Goal: Information Seeking & Learning: Learn about a topic

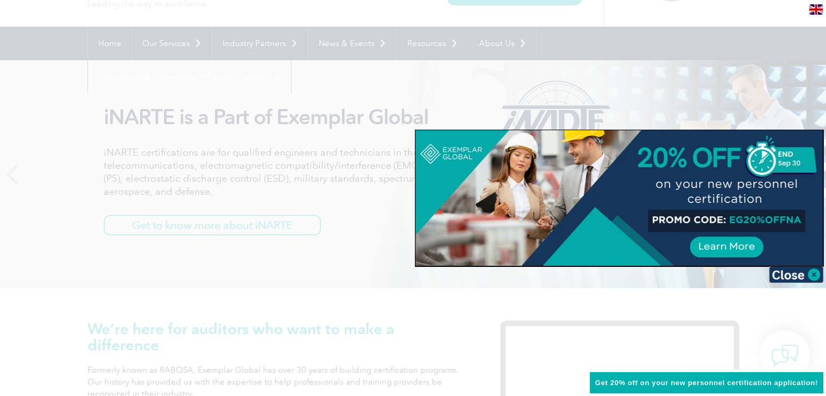
scroll to position [76, 0]
click at [780, 269] on img at bounding box center [796, 275] width 54 height 16
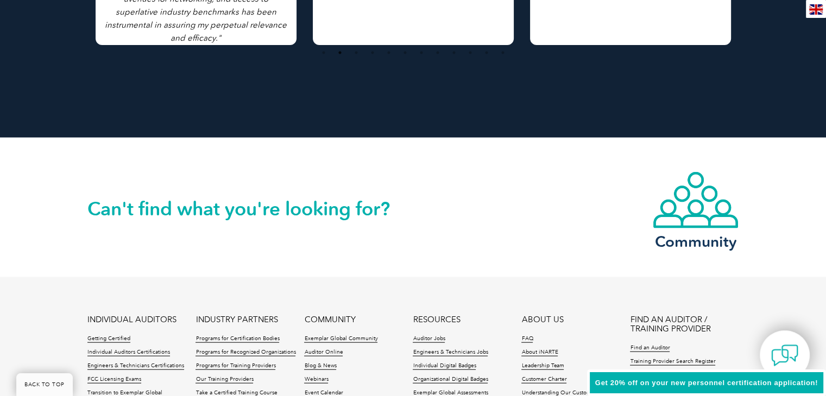
scroll to position [2151, 0]
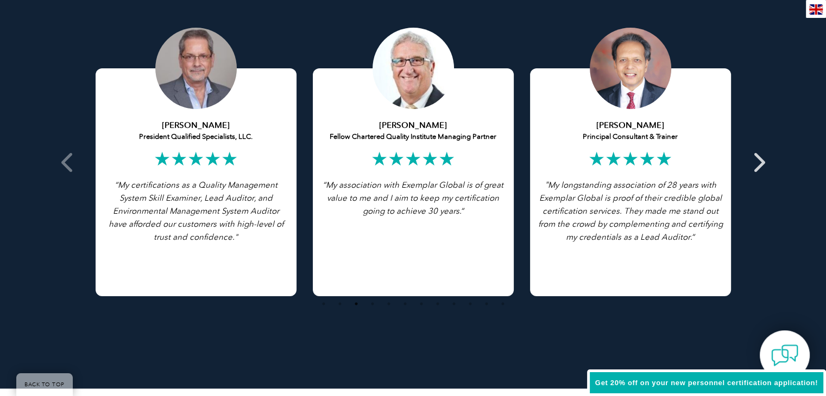
click at [758, 162] on icon at bounding box center [759, 162] width 14 height 0
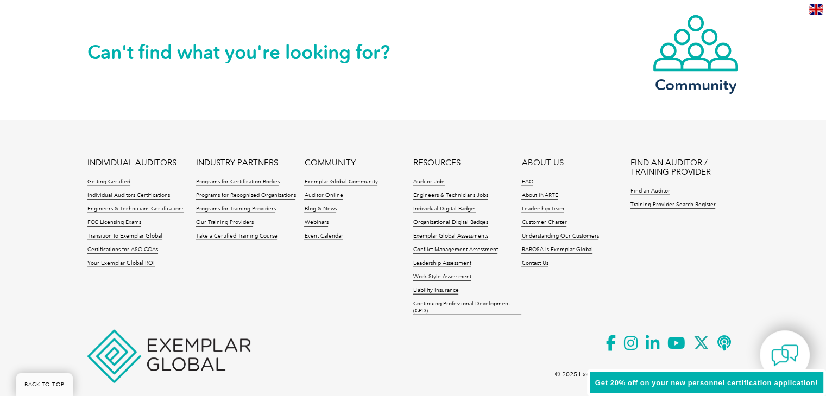
scroll to position [2579, 0]
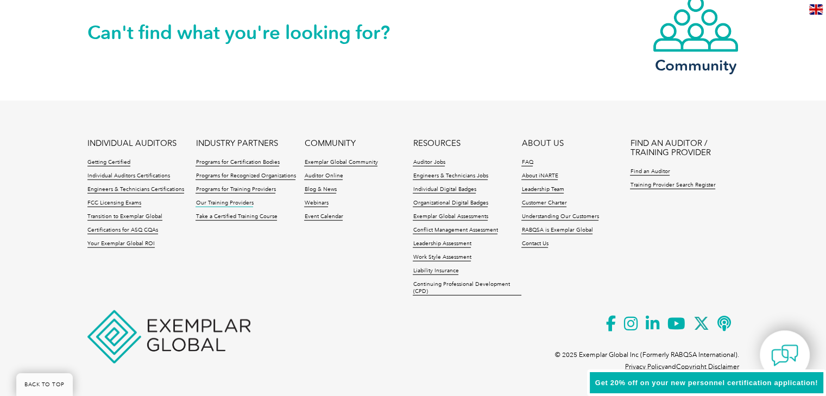
click at [229, 204] on link "Our Training Providers" at bounding box center [225, 204] width 58 height 8
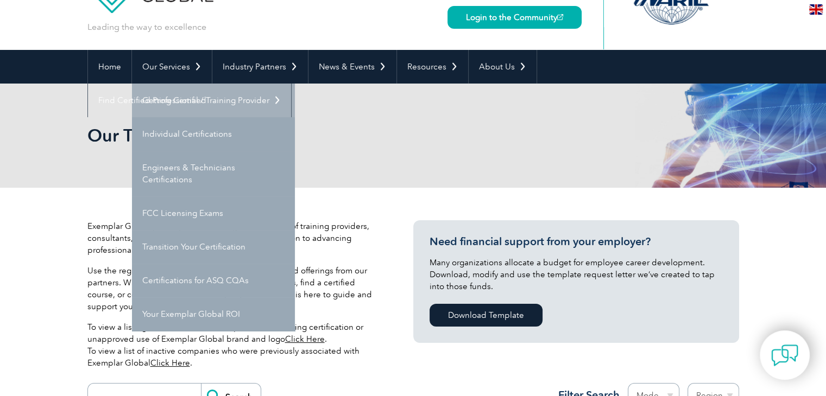
scroll to position [52, 0]
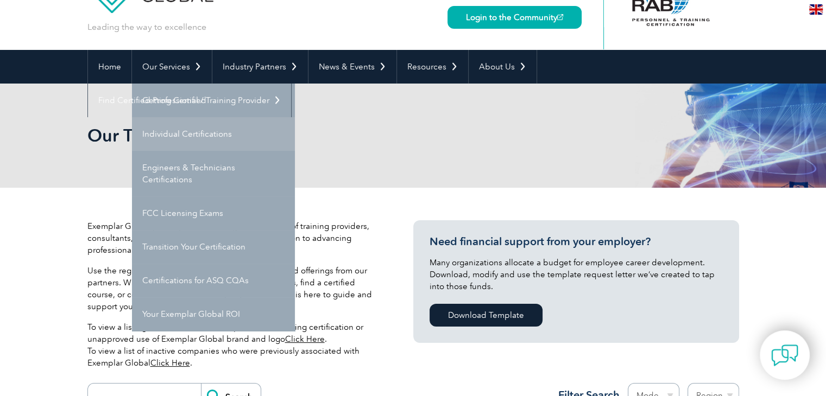
click at [223, 129] on link "Individual Certifications" at bounding box center [213, 134] width 163 height 34
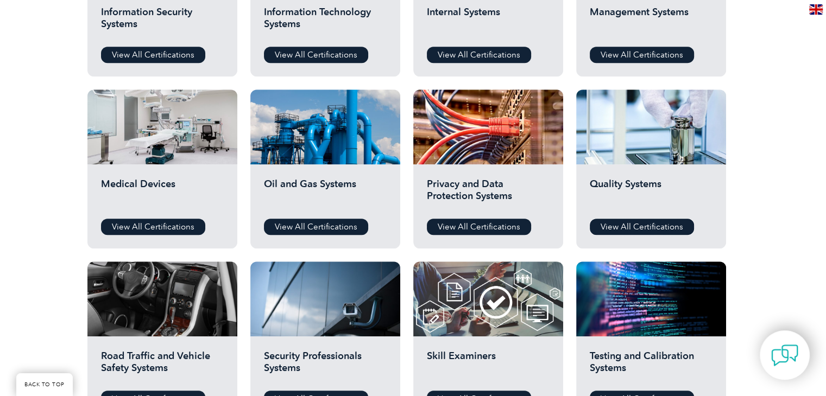
scroll to position [660, 0]
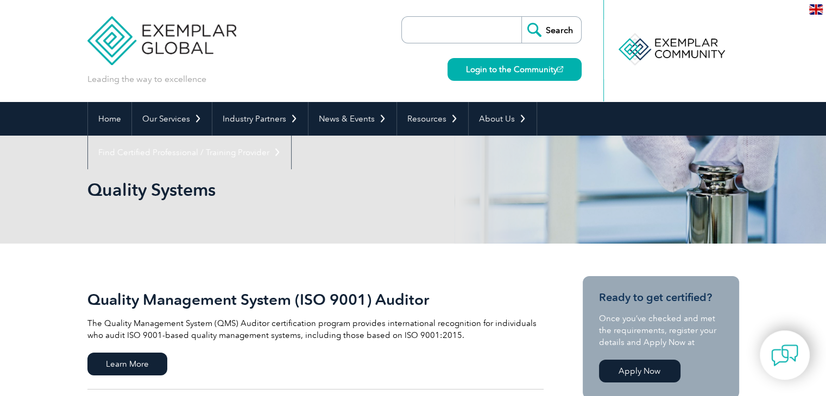
click at [209, 26] on img at bounding box center [161, 32] width 149 height 65
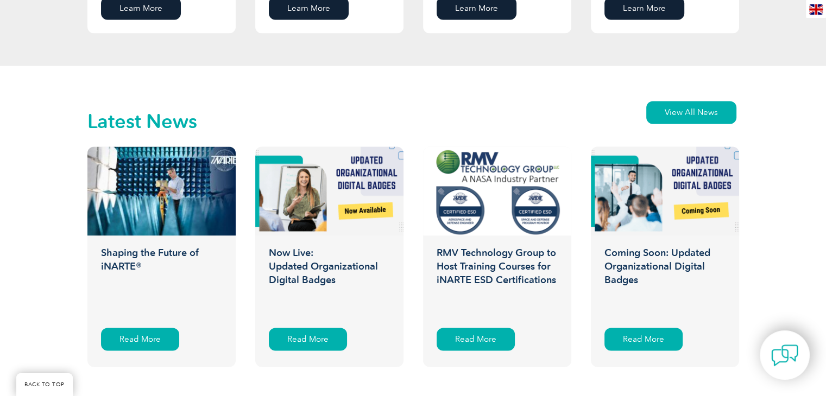
scroll to position [1647, 0]
